Goal: Browse casually: Explore the website without a specific task or goal

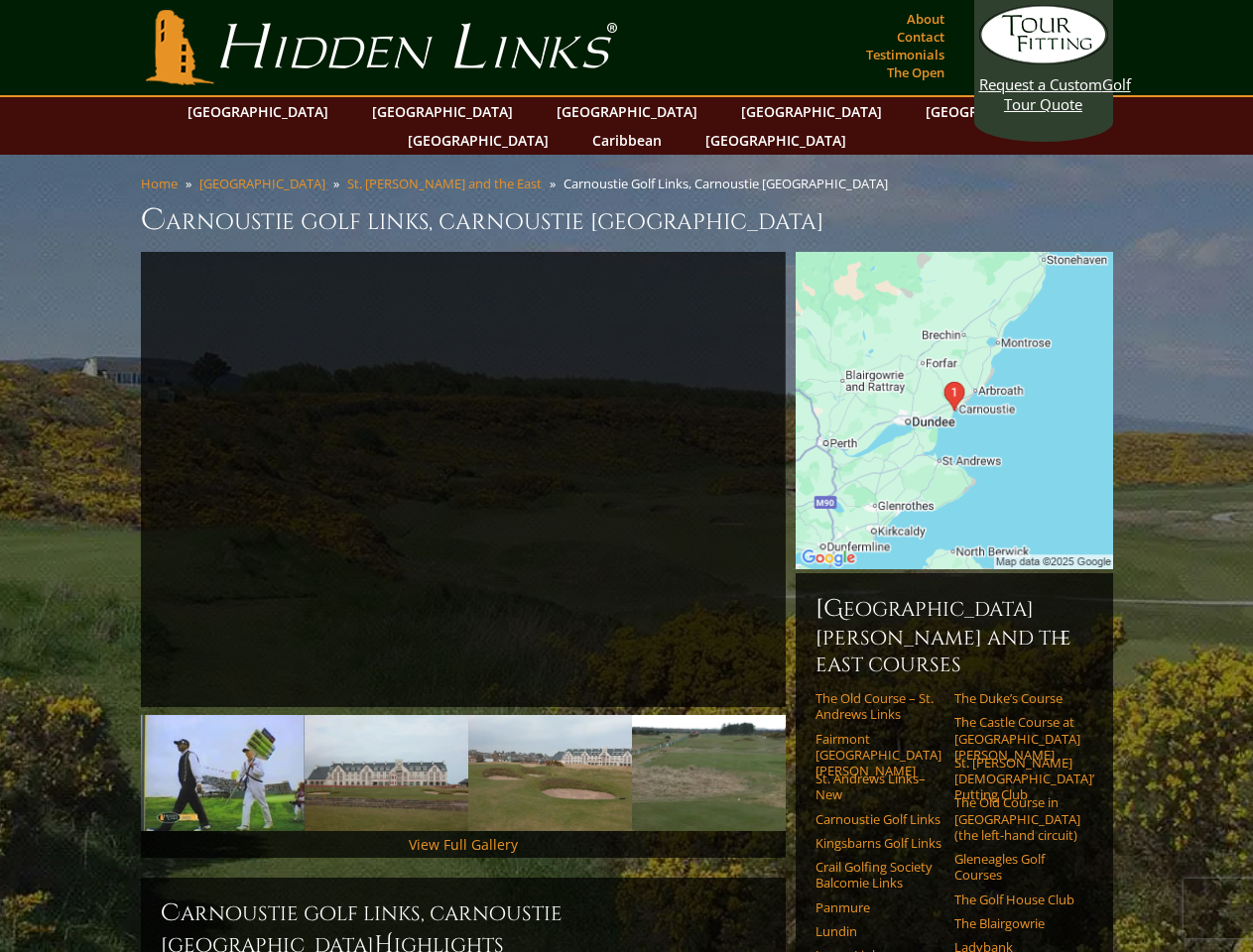
click at [111, 460] on link "Previous" at bounding box center [111, 480] width 40 height 40
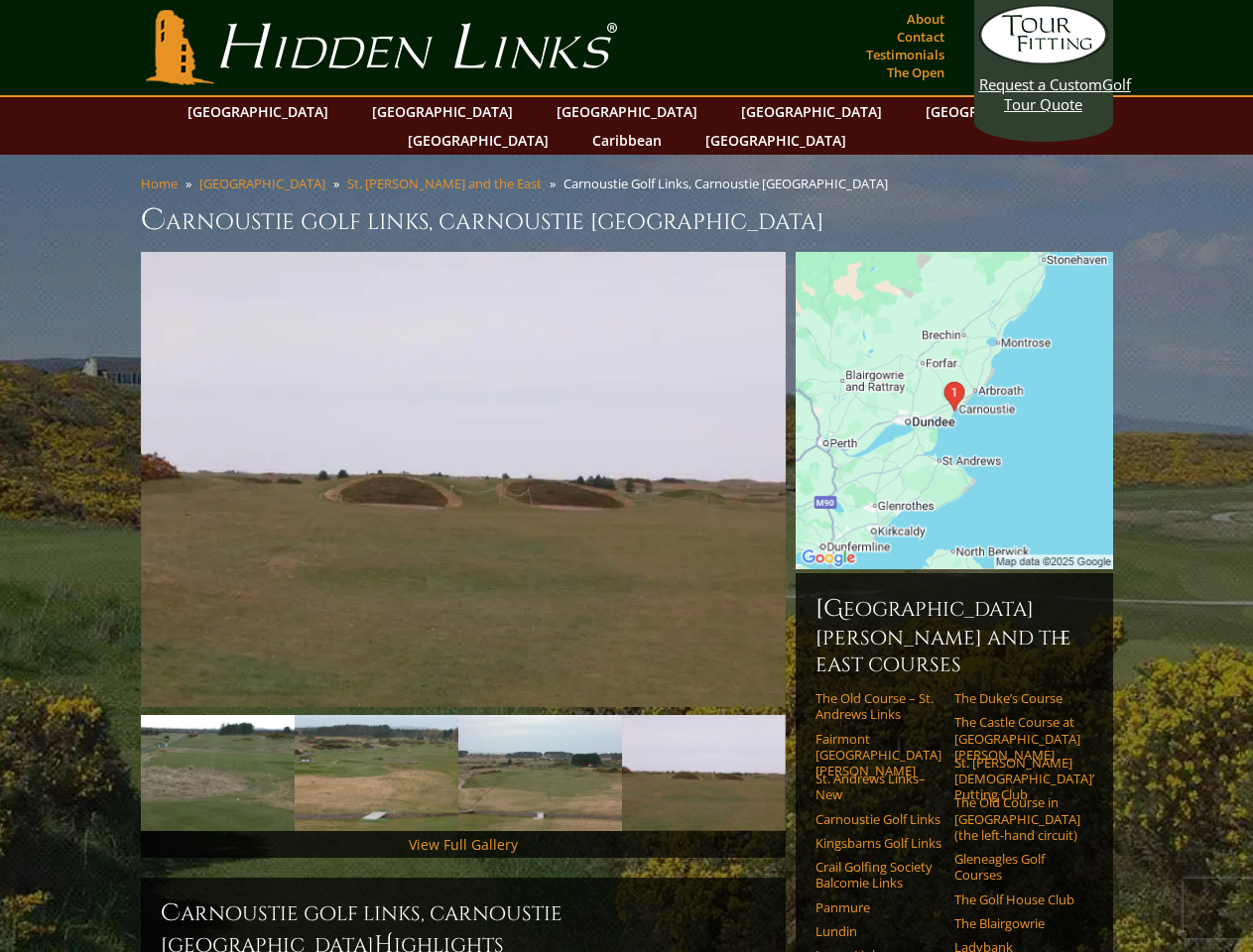
click at [816, 460] on link "Next" at bounding box center [816, 480] width 40 height 40
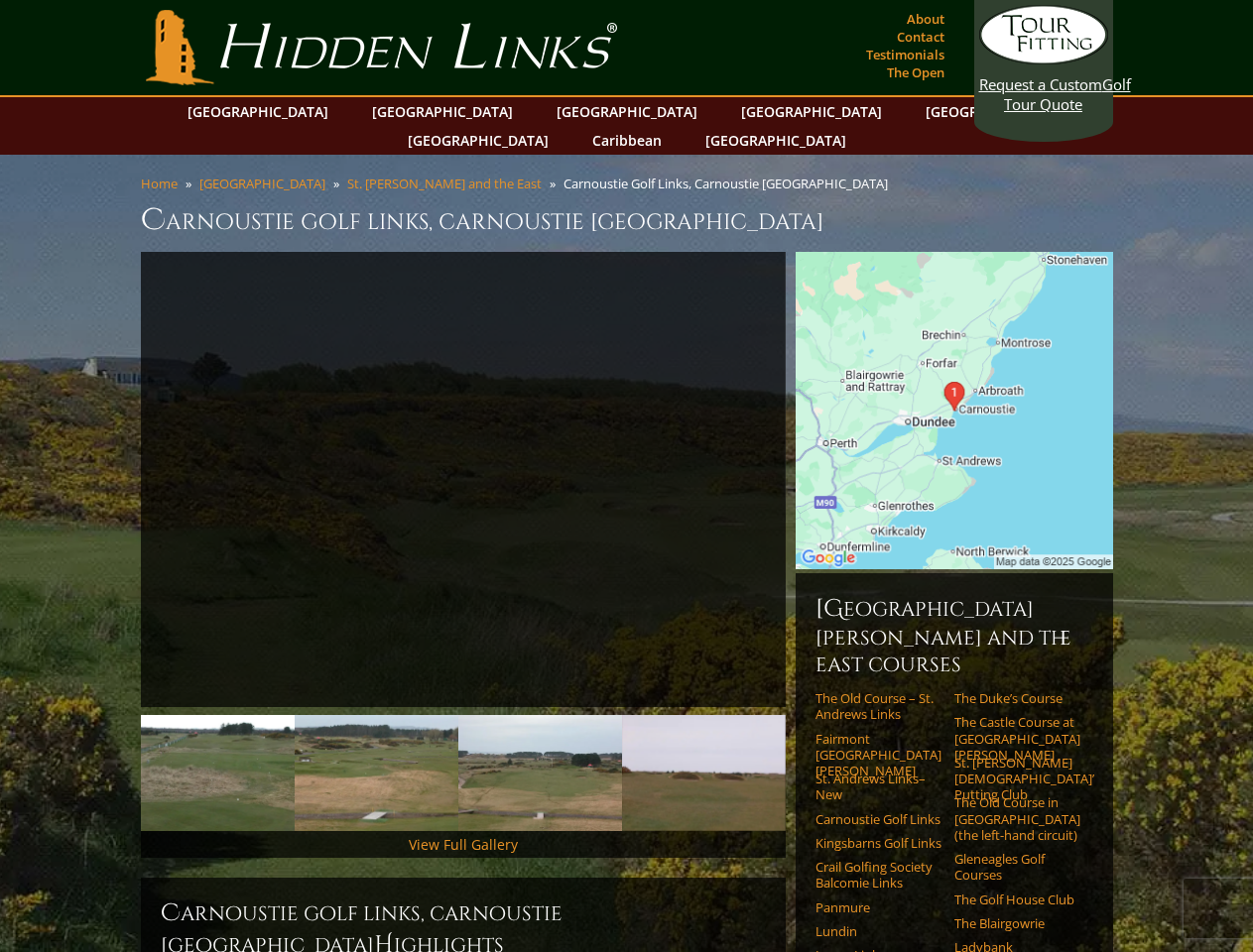
click at [131, 744] on img at bounding box center [49, 773] width 164 height 116
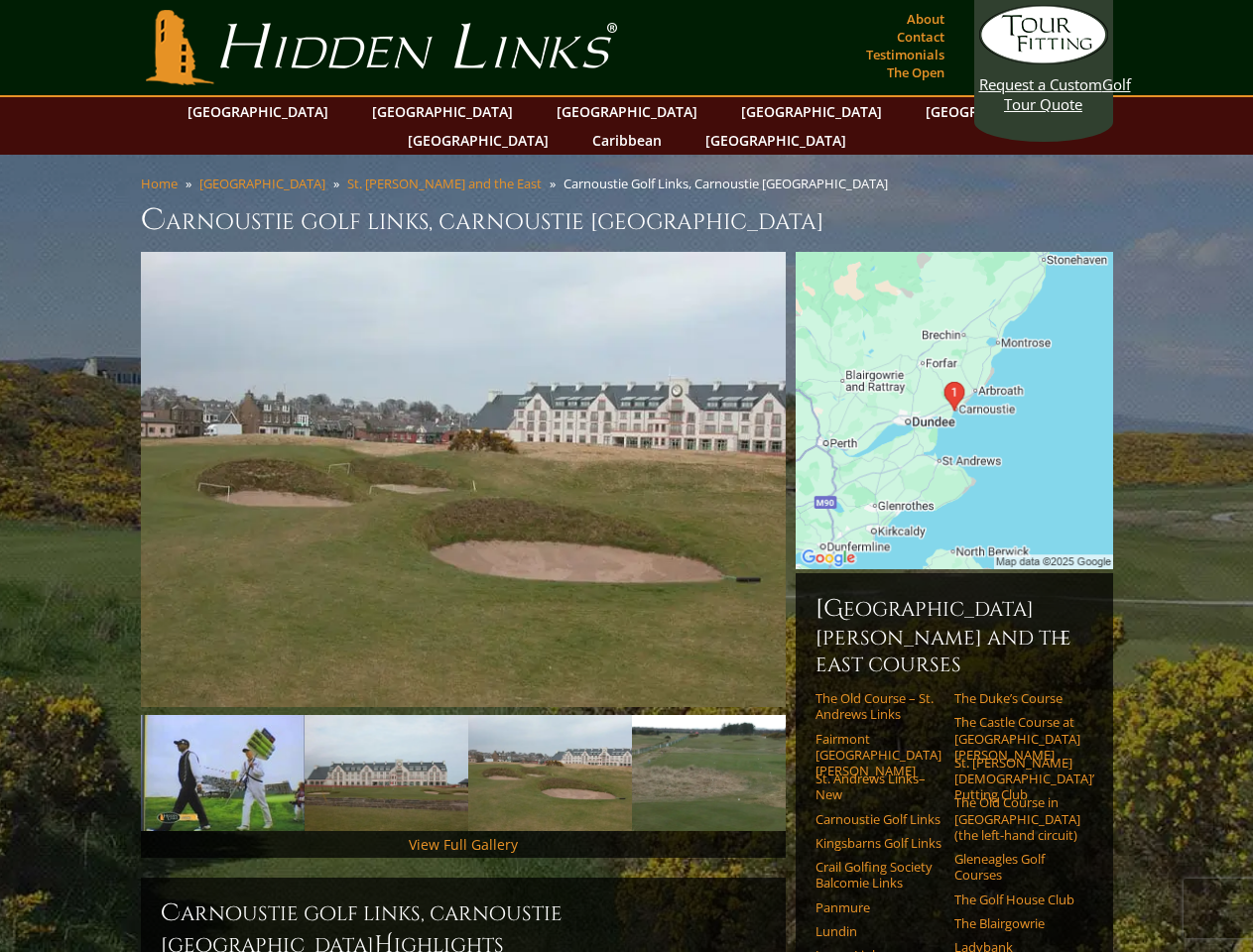
click at [386, 744] on img at bounding box center [386, 773] width 164 height 116
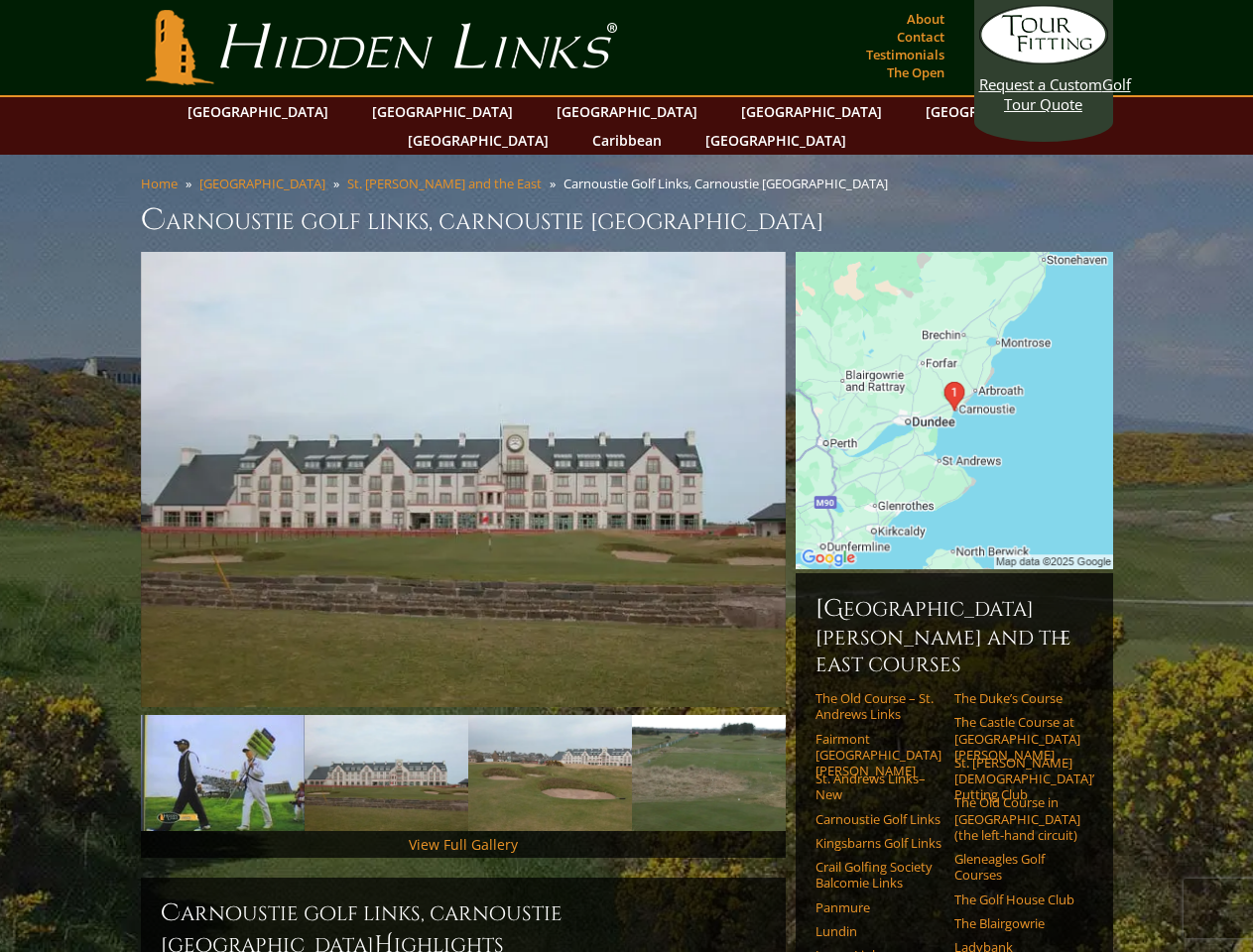
click at [549, 744] on img at bounding box center [549, 773] width 164 height 116
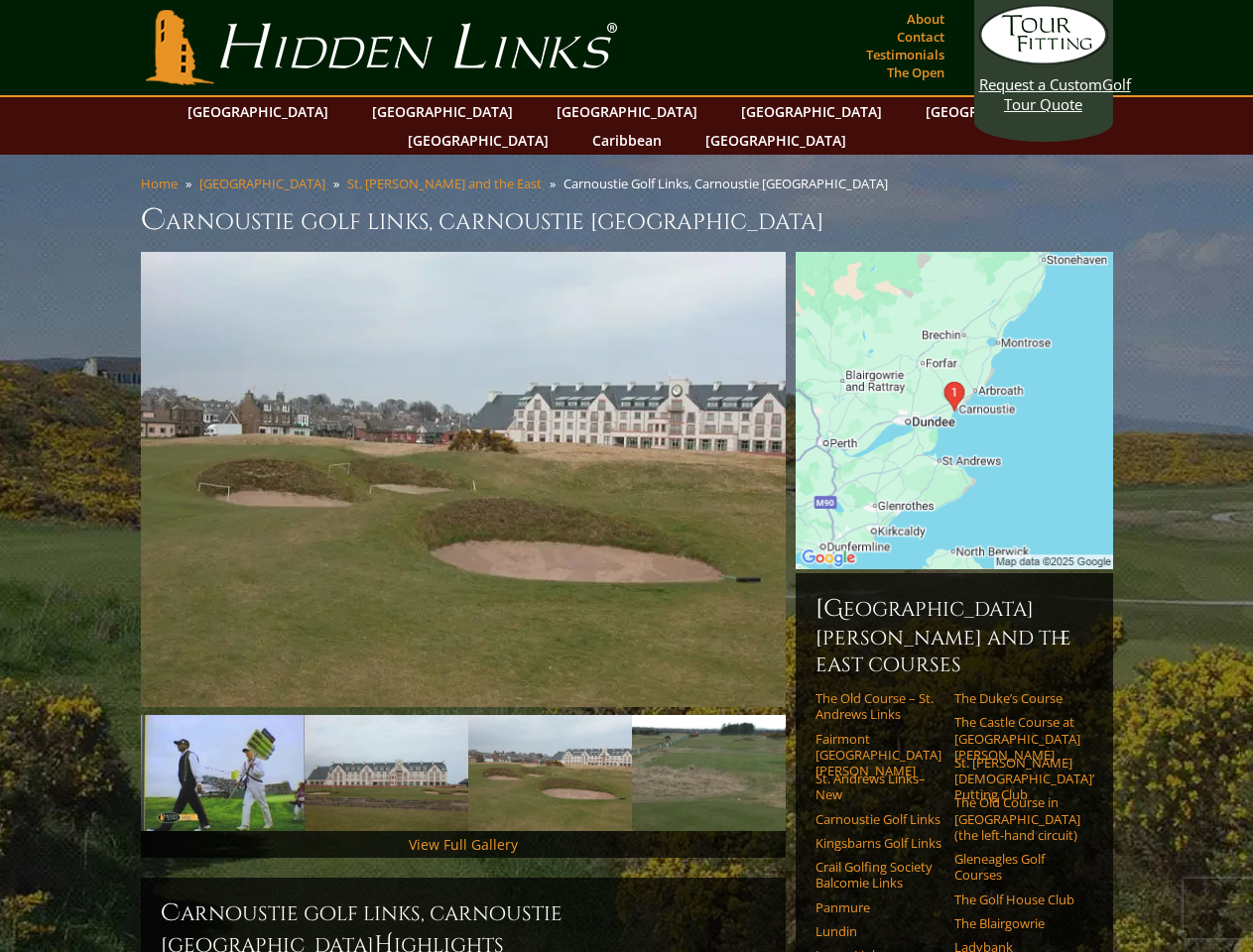
click at [713, 744] on img at bounding box center [713, 773] width 164 height 116
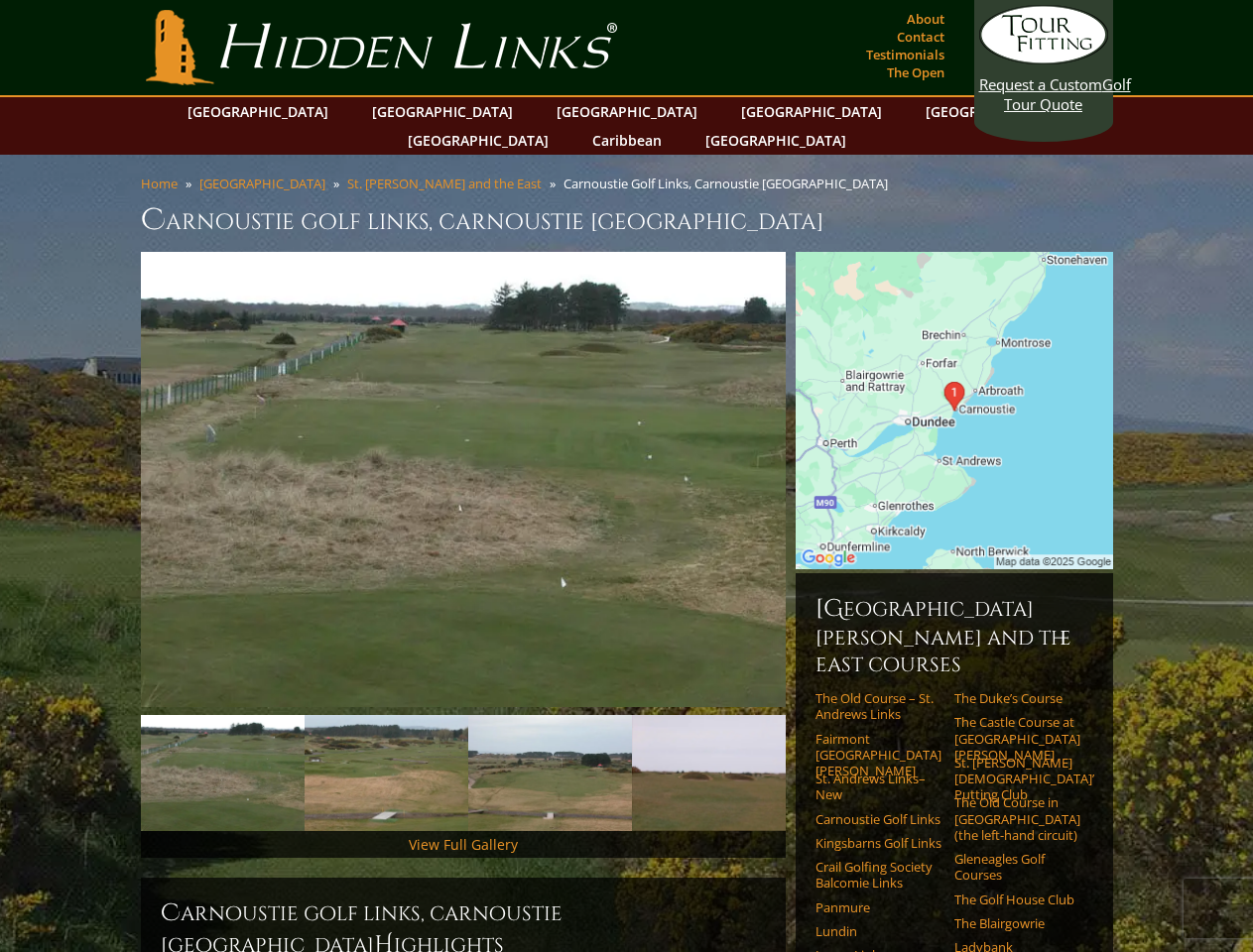
click at [816, 754] on link "Next" at bounding box center [816, 774] width 40 height 40
